Goal: Transaction & Acquisition: Purchase product/service

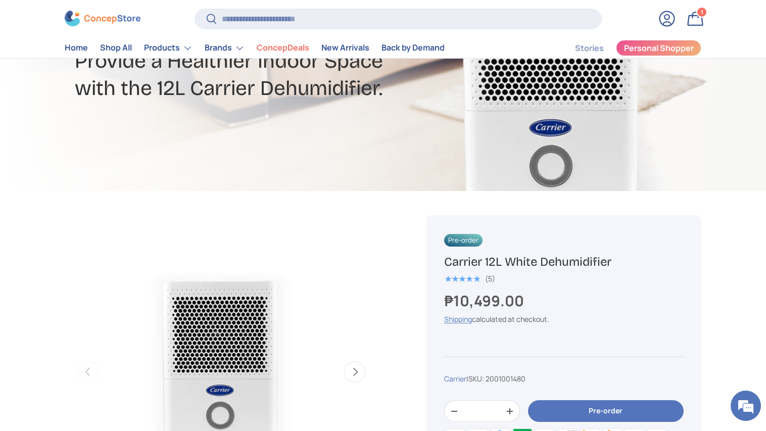
scroll to position [36, 0]
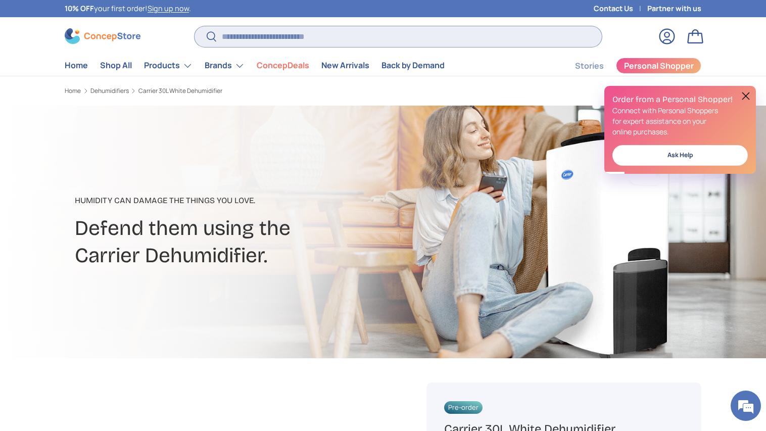
click at [268, 39] on input "Search" at bounding box center [397, 36] width 407 height 21
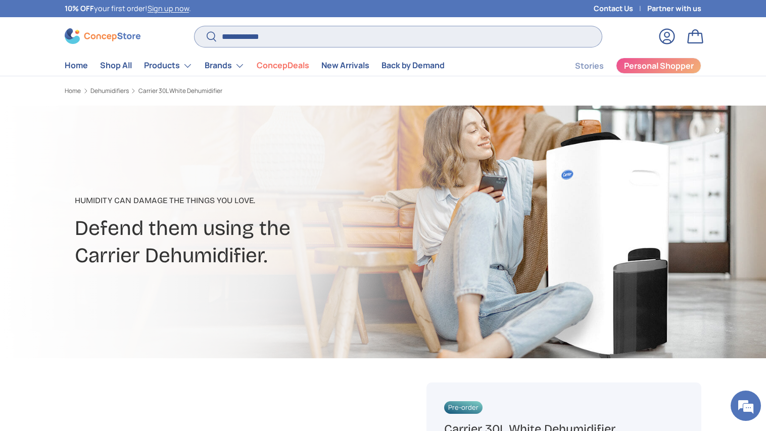
type input "**********"
click at [194, 25] on button "Search" at bounding box center [205, 37] width 23 height 24
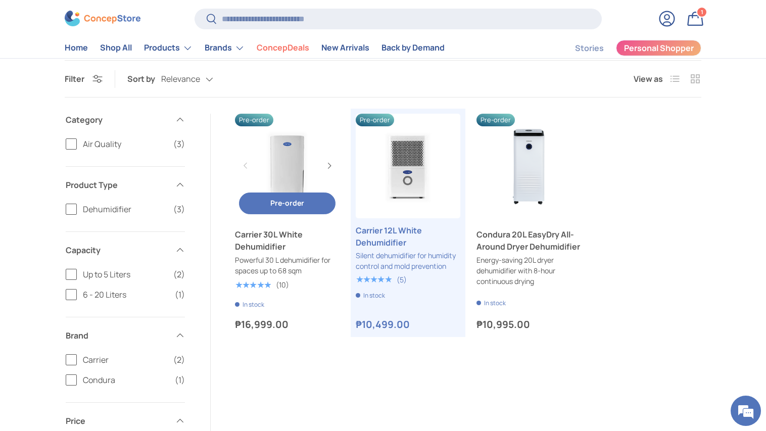
scroll to position [99, 0]
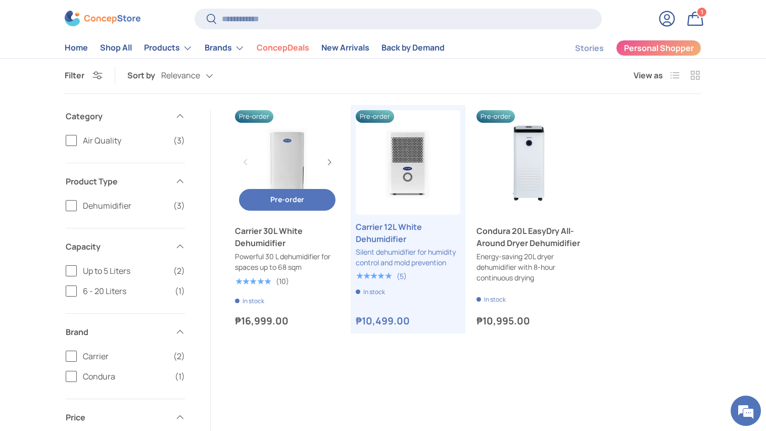
click at [274, 231] on link "Carrier 30L White Dehumidifier" at bounding box center [287, 237] width 105 height 24
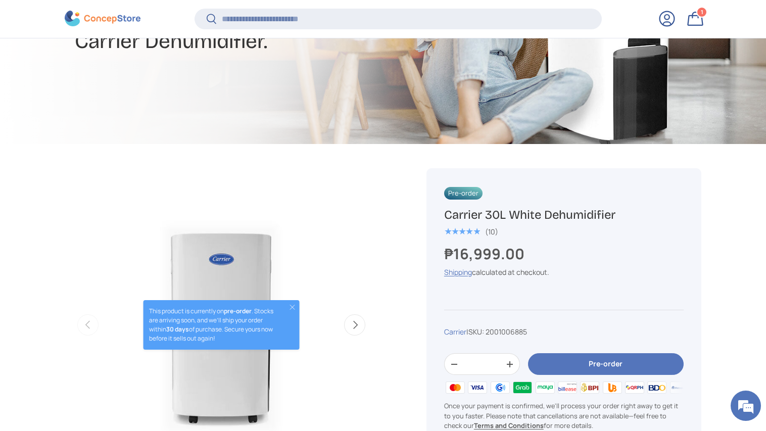
scroll to position [227, 0]
